Goal: Task Accomplishment & Management: Use online tool/utility

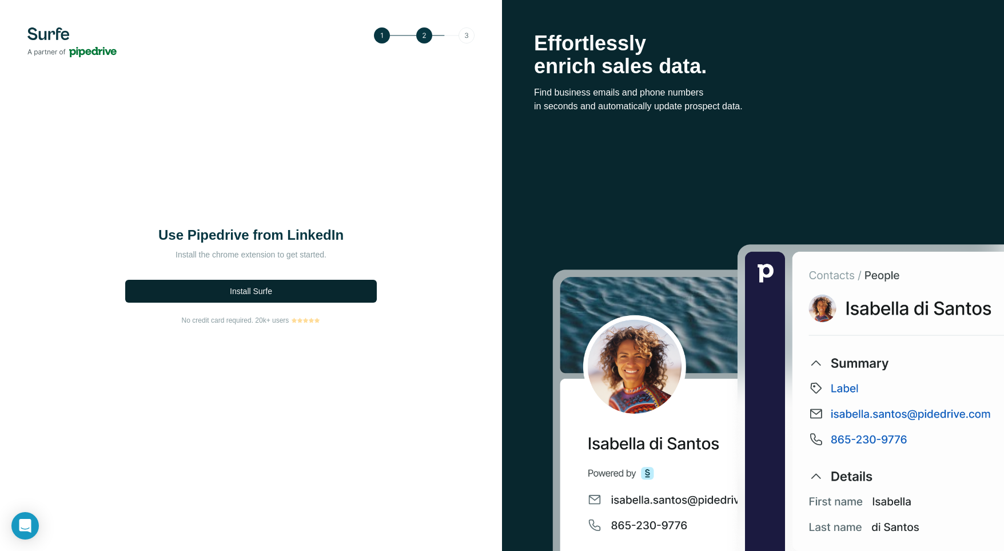
click at [277, 293] on button "Install Surfe" at bounding box center [251, 291] width 252 height 23
